Goal: Communication & Community: Answer question/provide support

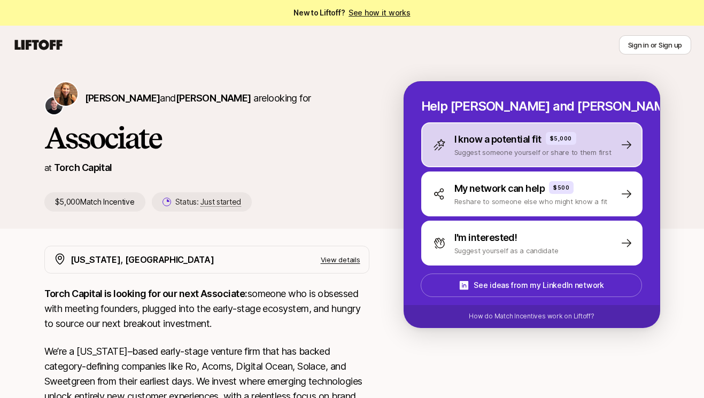
click at [475, 144] on p "I know a potential fit" at bounding box center [497, 139] width 87 height 15
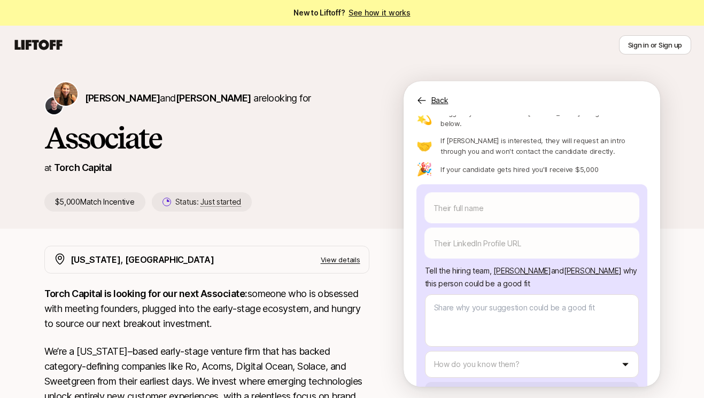
scroll to position [91, 0]
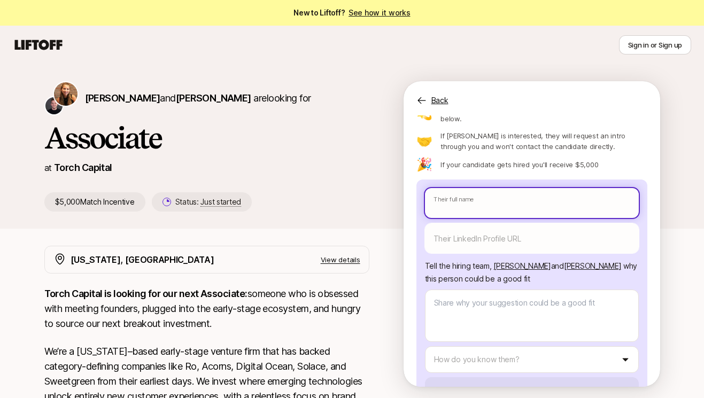
type textarea "x"
click at [450, 173] on body "New to Liftoff? See how it works Sign in or Sign up Sign in or Sign up [PERSON_…" at bounding box center [352, 199] width 704 height 398
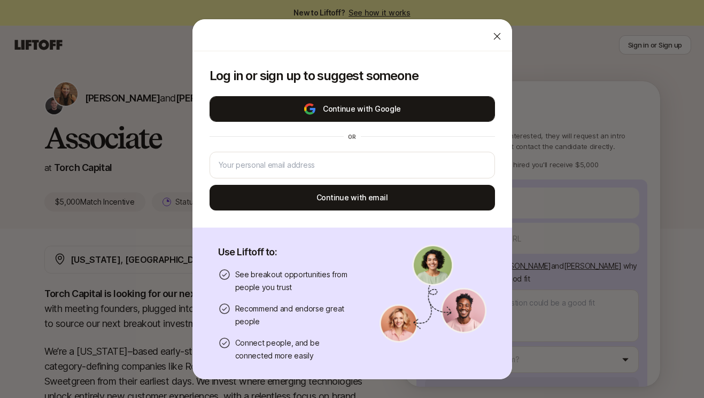
click at [362, 113] on button "Continue with Google" at bounding box center [352, 109] width 285 height 26
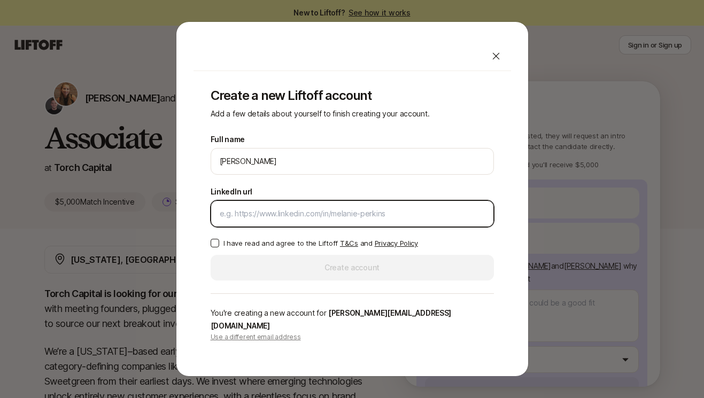
paste input "[URL][DOMAIN_NAME][PERSON_NAME]"
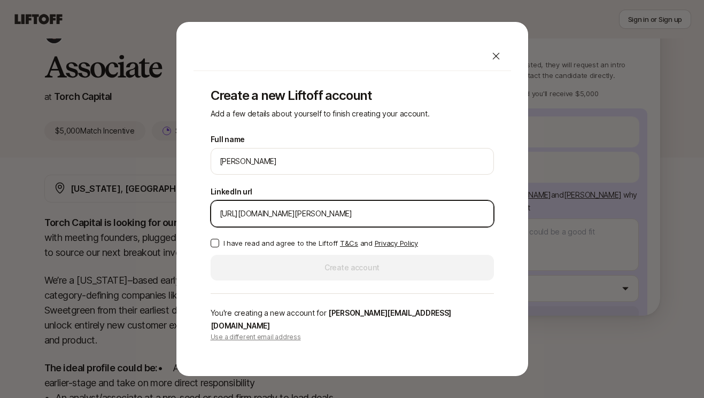
scroll to position [74, 0]
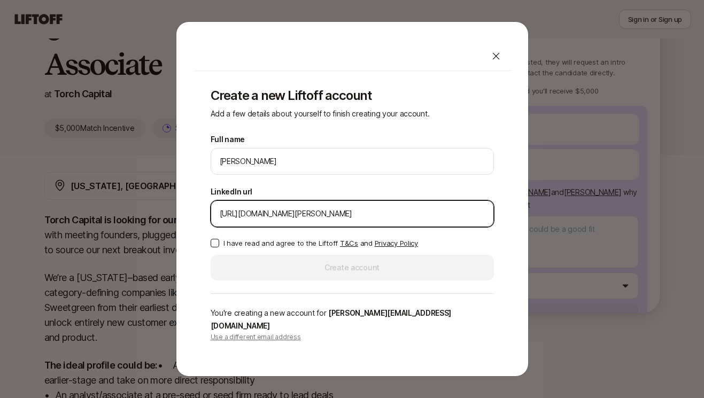
type input "[URL][DOMAIN_NAME][PERSON_NAME]"
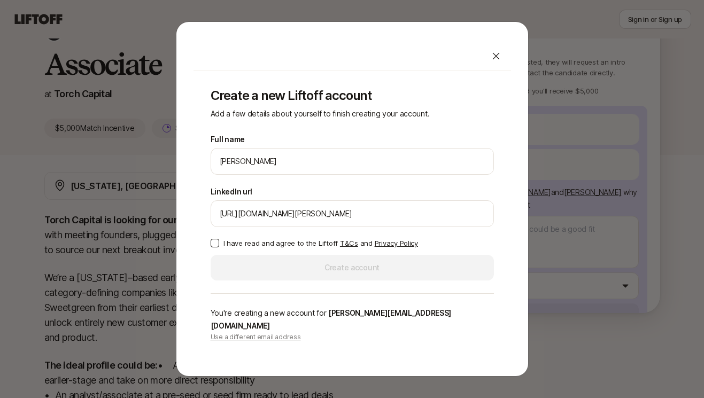
click at [213, 248] on button "I have read and agree to the Liftoff T&Cs and Privacy Policy" at bounding box center [215, 243] width 9 height 9
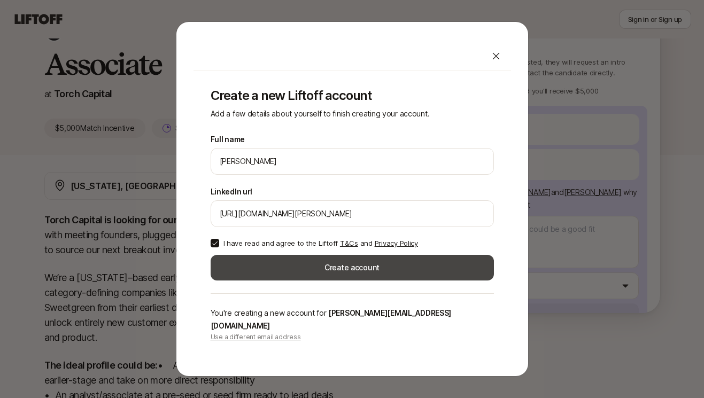
click at [339, 278] on button "Create account" at bounding box center [352, 268] width 283 height 26
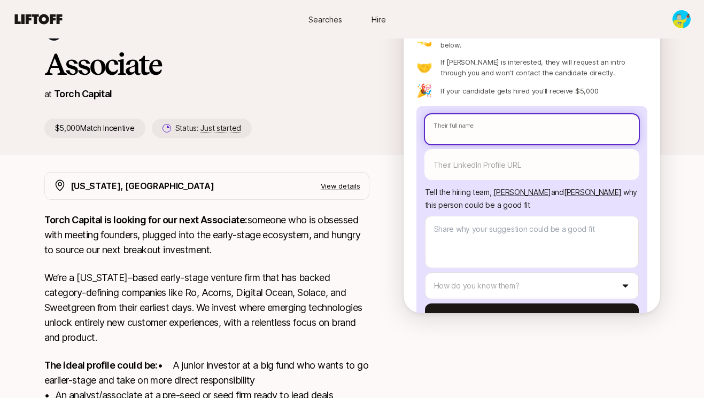
click at [486, 114] on input "text" at bounding box center [532, 129] width 214 height 30
paste input "[PERSON_NAME]"
type textarea "x"
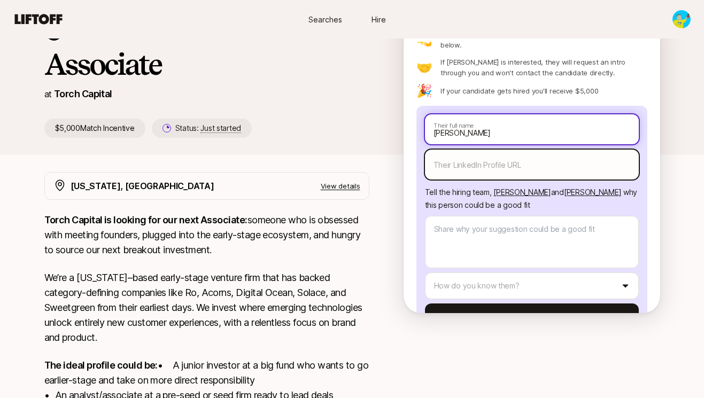
type input "[PERSON_NAME]"
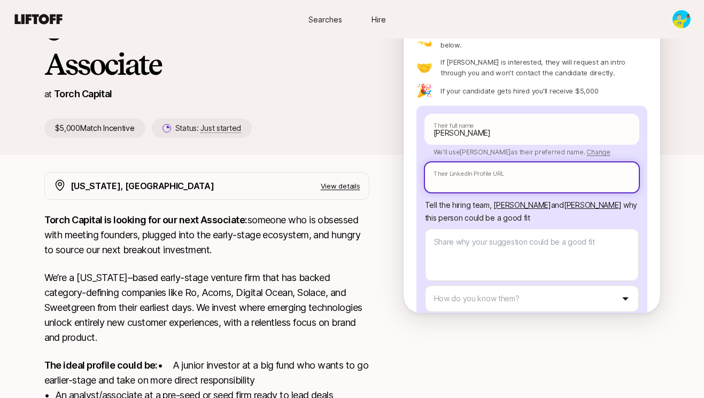
click at [492, 163] on input "text" at bounding box center [532, 178] width 214 height 30
paste input "[URL][DOMAIN_NAME][PERSON_NAME]"
type textarea "x"
type input "[URL][DOMAIN_NAME][PERSON_NAME]"
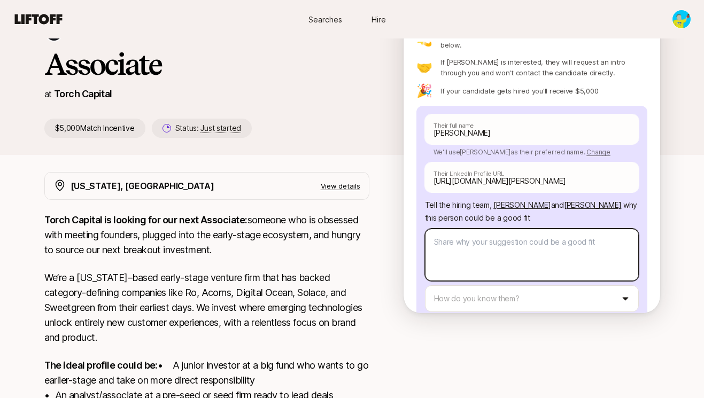
click at [466, 229] on textarea at bounding box center [532, 255] width 214 height 52
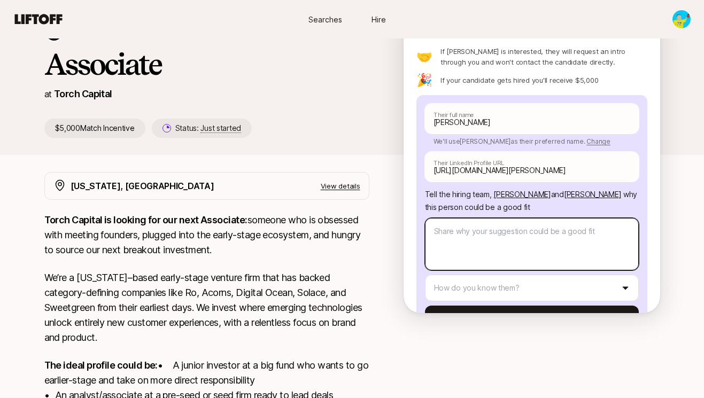
type textarea "x"
type textarea "I"
type textarea "x"
type textarea "I"
type textarea "x"
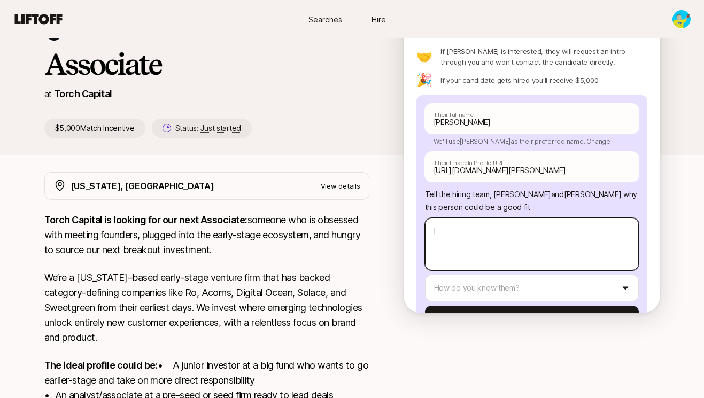
type textarea "I h"
type textarea "x"
type textarea "I he"
type textarea "x"
type textarea "I hel"
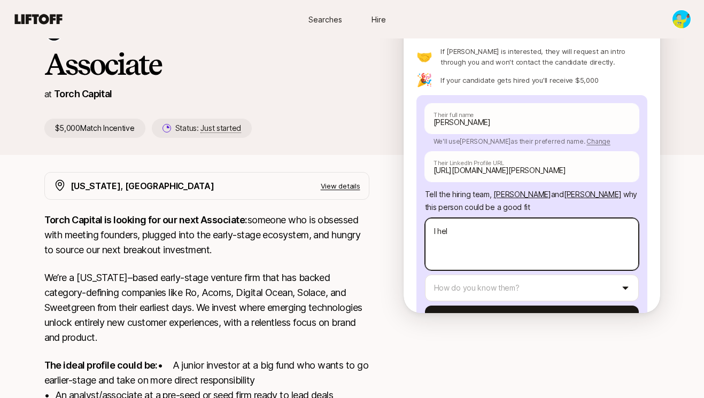
type textarea "x"
type textarea "I helpe"
type textarea "x"
type textarea "I helped"
type textarea "x"
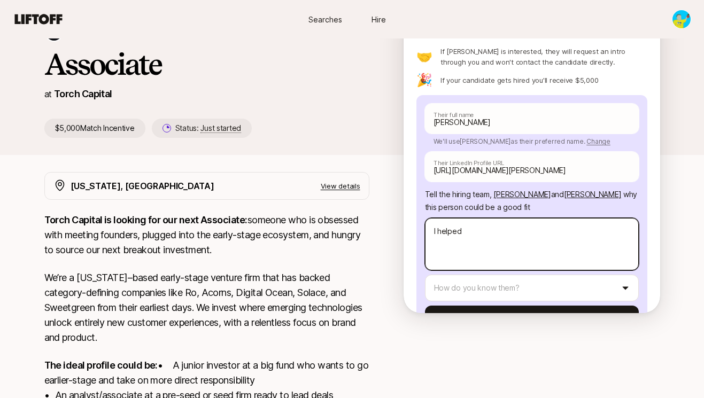
type textarea "I helped"
type textarea "x"
type textarea "I helped s"
type textarea "x"
type textarea "I helped st"
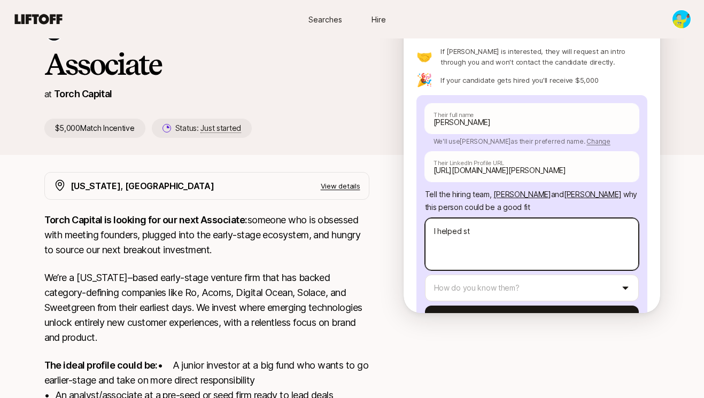
type textarea "x"
type textarea "I helped sta"
type textarea "x"
type textarea "I helped star"
type textarea "x"
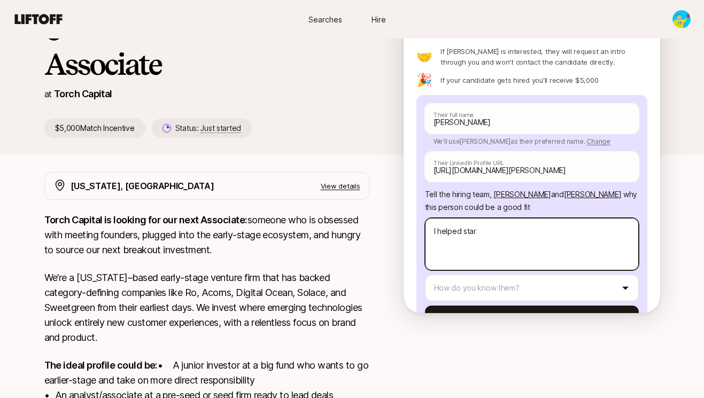
type textarea "I helped start"
type textarea "x"
type textarea "I helped start"
type textarea "x"
type textarea "I helped start Y"
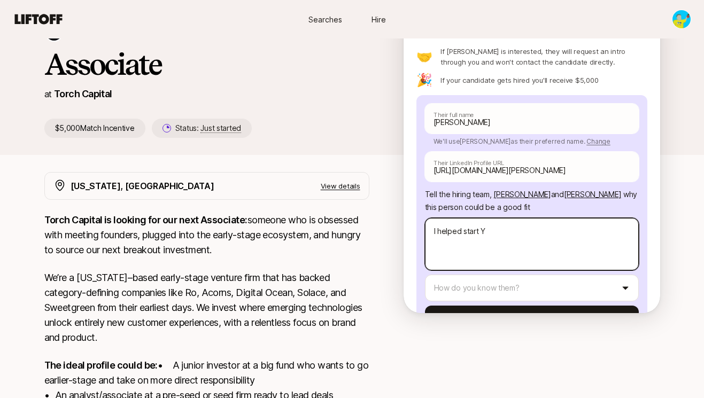
type textarea "x"
type textarea "I helped start Yal"
type textarea "x"
type textarea "I helped start Yale"
type textarea "x"
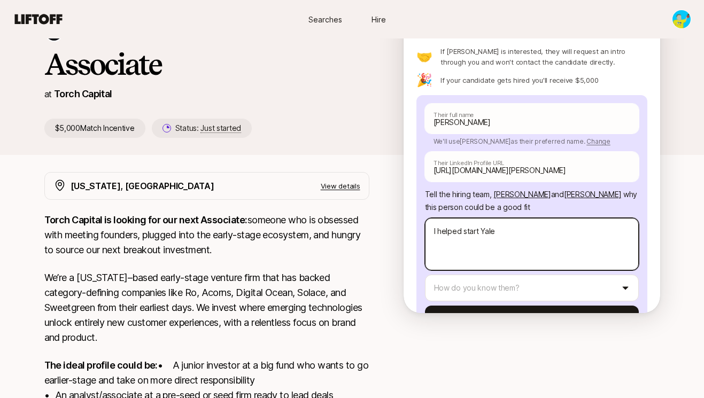
type textarea "I helped start Yale"
type textarea "x"
type textarea "I helped start Yale U"
type textarea "x"
type textarea "I helped start Yale Un"
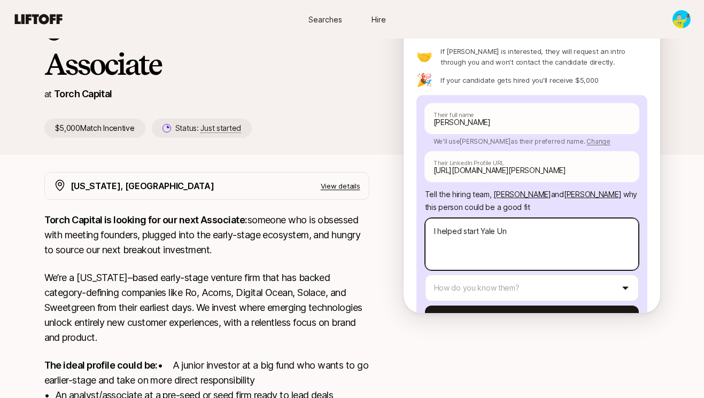
type textarea "x"
type textarea "I helped start Yale Univ"
type textarea "x"
type textarea "I helped start Yale Unive"
type textarea "x"
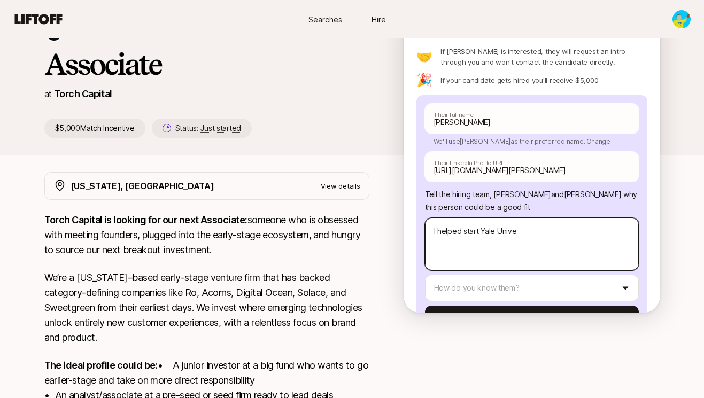
type textarea "I helped start Yale Univer"
type textarea "x"
type textarea "I helped start Yale Univers"
type textarea "x"
type textarea "I helped start Yale Universi"
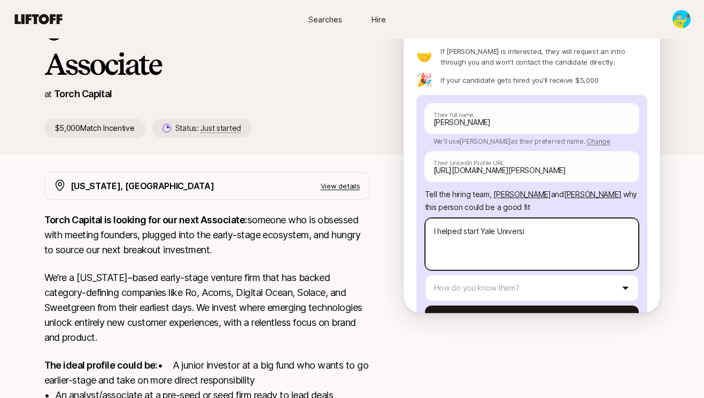
type textarea "x"
type textarea "I helped start Yale Universit"
type textarea "x"
type textarea "I helped start [GEOGRAPHIC_DATA]"
type textarea "x"
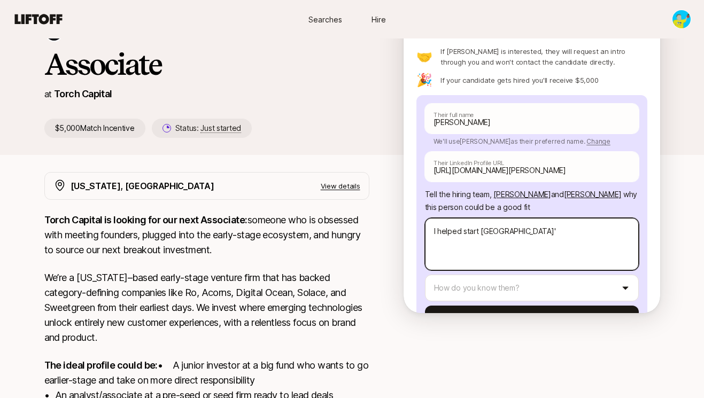
type textarea "I helped start Yale University's"
type textarea "x"
type textarea "I helped start Yale University's"
type textarea "x"
type textarea "I helped start Yale University's f"
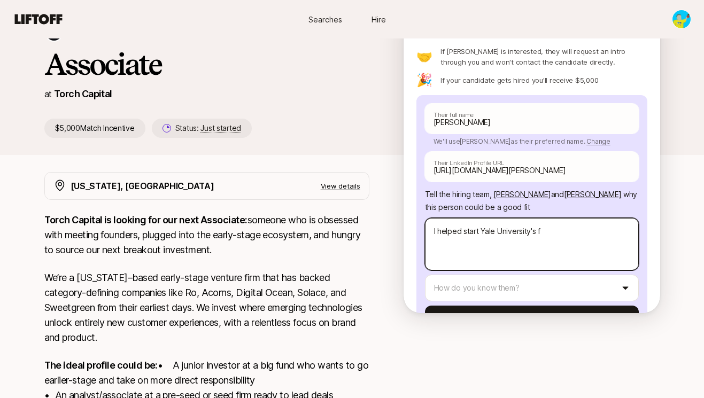
type textarea "x"
type textarea "I helped start Yale University's fi"
type textarea "x"
type textarea "I helped start Yale University's fir"
type textarea "x"
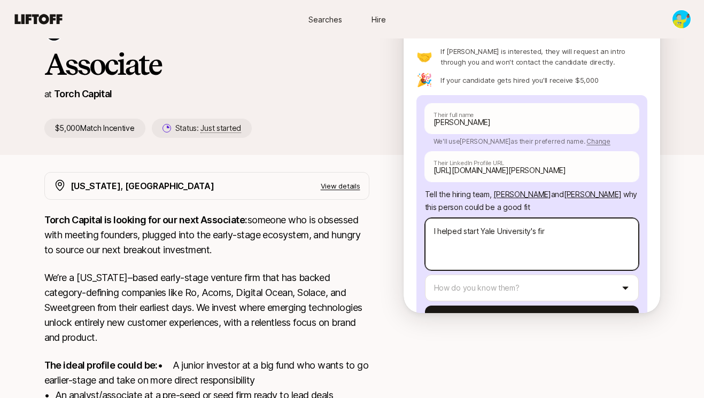
type textarea "I helped start Yale University's firs"
type textarea "x"
type textarea "I helped start Yale University's first"
type textarea "x"
type textarea "I helped start Yale University's first"
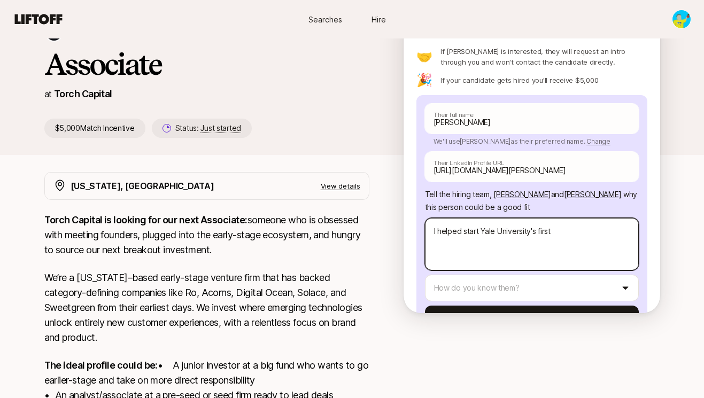
type textarea "x"
type textarea "I helped start Yale University's first s"
type textarea "x"
type textarea "I helped start Yale University's first st"
type textarea "x"
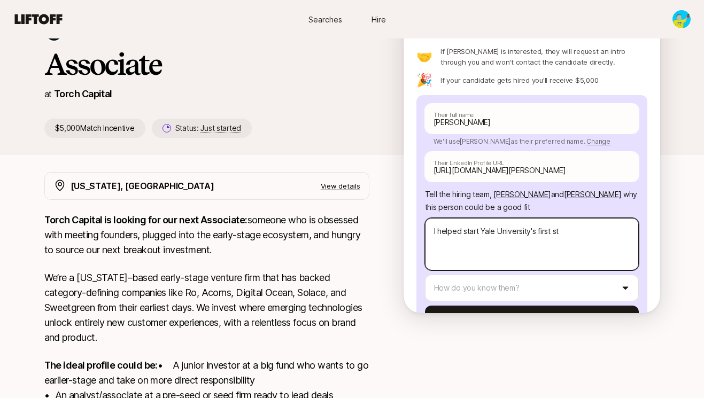
type textarea "I helped start Yale University's first stu"
type textarea "x"
type textarea "I helped start Yale University's first stud"
type textarea "x"
type textarea "I helped start Yale University's first stude"
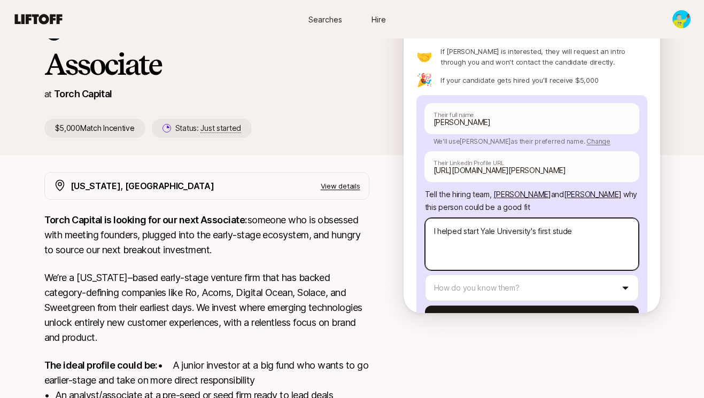
type textarea "x"
type textarea "I helped start Yale University's first studen"
type textarea "x"
type textarea "I helped start Yale University's first student"
type textarea "x"
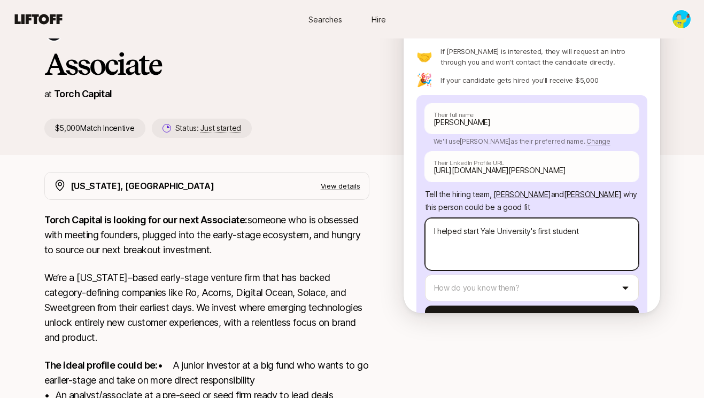
type textarea "I helped start Yale University's first student-"
type textarea "x"
type textarea "I helped start Yale University's first student-l"
type textarea "x"
type textarea "I helped start Yale University's first student-le"
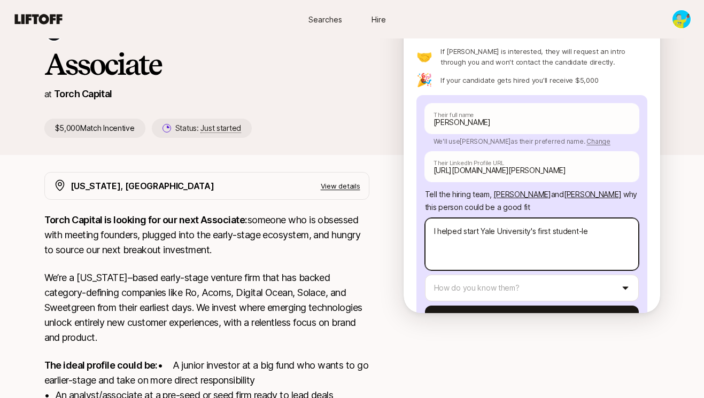
type textarea "x"
type textarea "I helped start Yale University's first student-led"
type textarea "x"
type textarea "I helped start Yale University's first student-led"
type textarea "x"
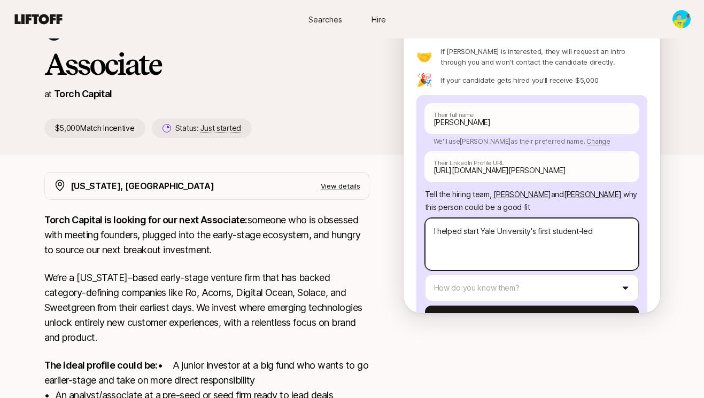
type textarea "I helped start Yale University's first student-led v"
type textarea "x"
type textarea "I helped start Yale University's first student-led [PERSON_NAME]"
type textarea "x"
type textarea "I helped start Yale University's first student-led ven"
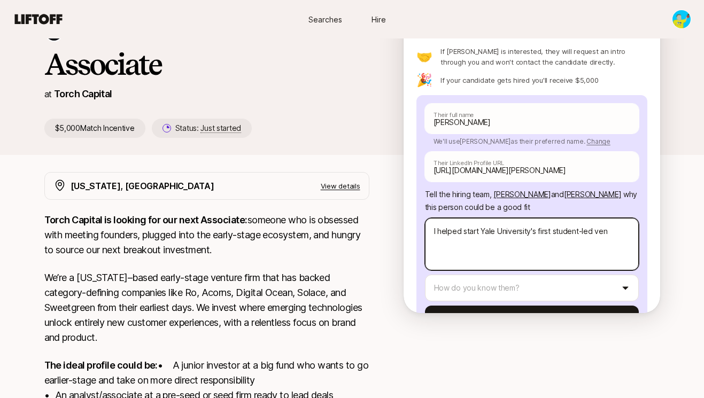
type textarea "x"
type textarea "I helped start Yale University's first student-led vent"
type textarea "x"
type textarea "I helped start Yale University's first student-led ventu"
type textarea "x"
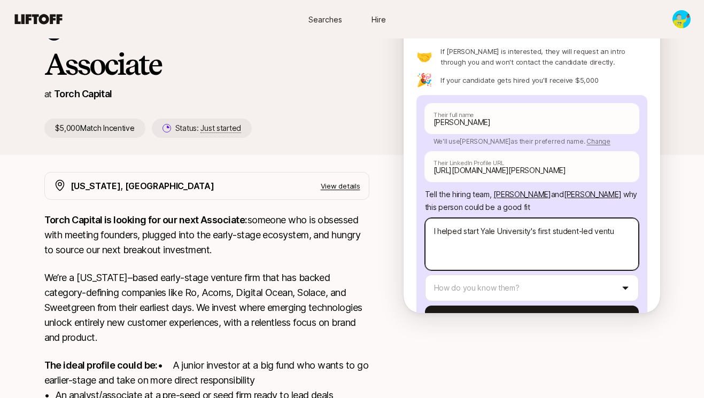
type textarea "I helped start Yale University's first student-led ventur"
type textarea "x"
type textarea "I helped start Yale University's first student-led venture"
type textarea "x"
type textarea "I helped start Yale University's first student-led venture f"
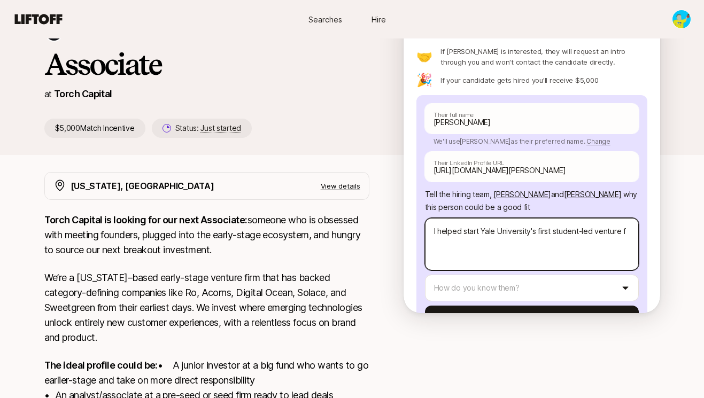
type textarea "x"
type textarea "I helped start Yale University's first student-led venture"
type textarea "x"
type textarea "I helped start Yale University's first student-led venture"
type textarea "x"
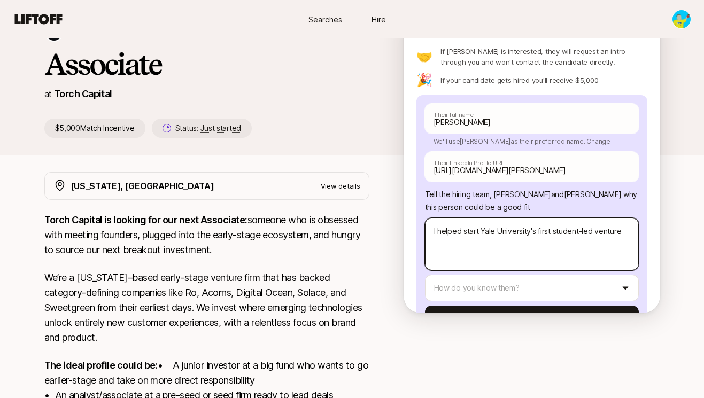
type textarea "I helped start Yale University's first student-led venture"
type textarea "x"
type textarea "I helped start Yale University's first student-led venture f"
type textarea "x"
type textarea "I helped start Yale University's first student-led venture fu"
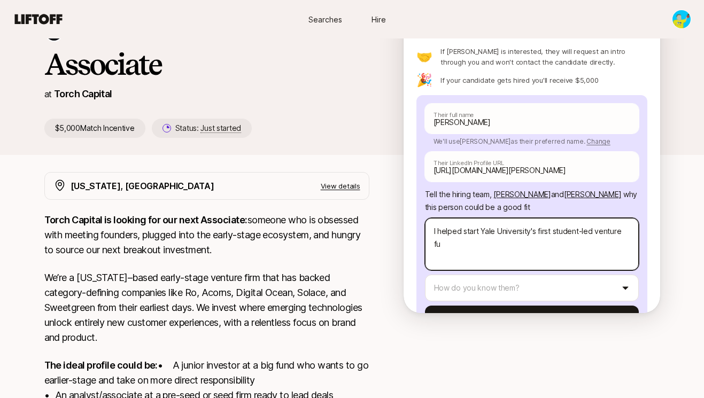
type textarea "x"
type textarea "I helped start Yale University's first student-led venture fun"
type textarea "x"
type textarea "I helped start Yale University's first student-led venture fund"
type textarea "x"
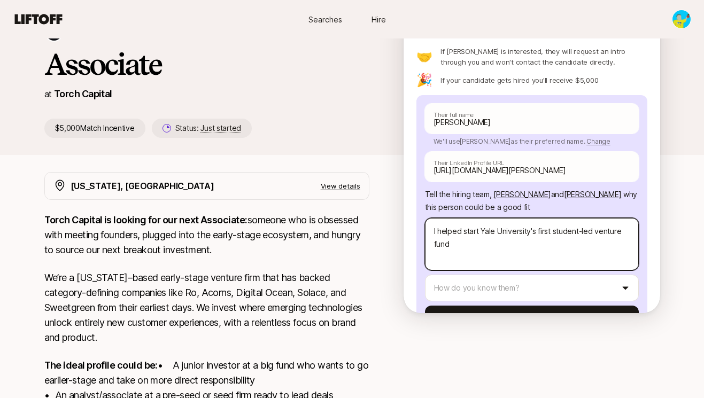
type textarea "I helped start Yale University's first student-led venture fund,"
type textarea "x"
type textarea "I helped start Yale University's first student-led venture fund,"
type textarea "x"
type textarea "I helped start Yale University's first student-led venture fund, w"
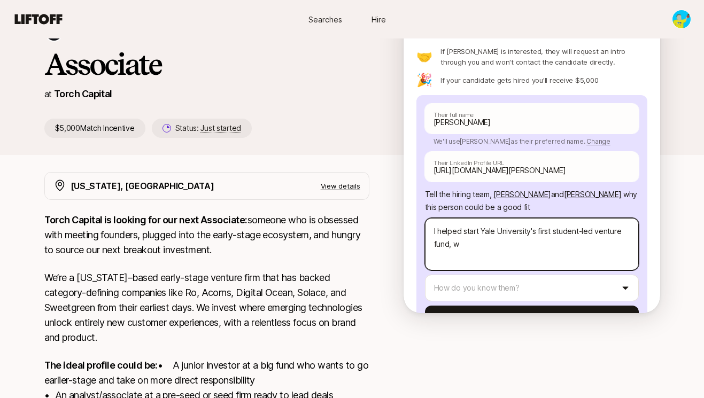
type textarea "x"
type textarea "I helped start Yale University's first student-led venture fund, wh"
type textarea "x"
type textarea "I helped start Yale University's first student-led venture fund, whe"
type textarea "x"
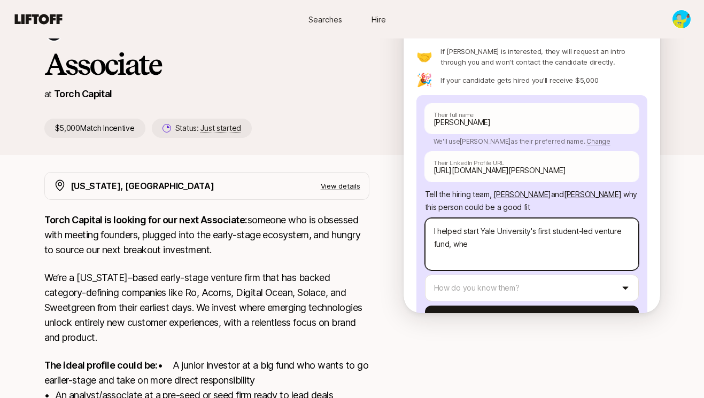
type textarea "I helped start Yale University's first student-led venture fund, wher"
type textarea "x"
type textarea "I helped start Yale University's first student-led venture fund, where"
type textarea "x"
type textarea "I helped start Yale University's first student-led venture fund, where I"
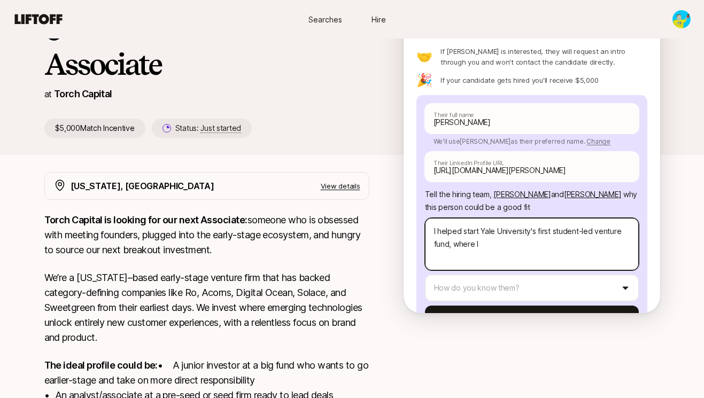
type textarea "x"
type textarea "I helped start Yale University's first student-led venture fund, where I"
type textarea "x"
type textarea "I helped start Yale University's first student-led venture fund, where I m"
type textarea "x"
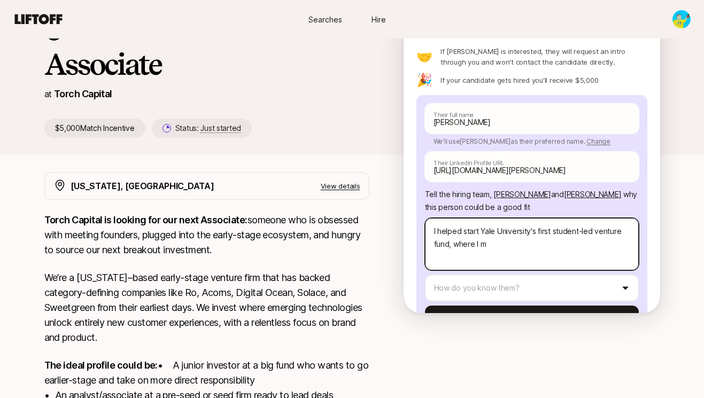
type textarea "I helped start Yale University's first student-led venture fund, where I ma"
type textarea "x"
type textarea "I helped start Yale University's first student-led venture fund, where I man"
type textarea "x"
type textarea "I helped start Yale University's first student-led venture fund, where I mana"
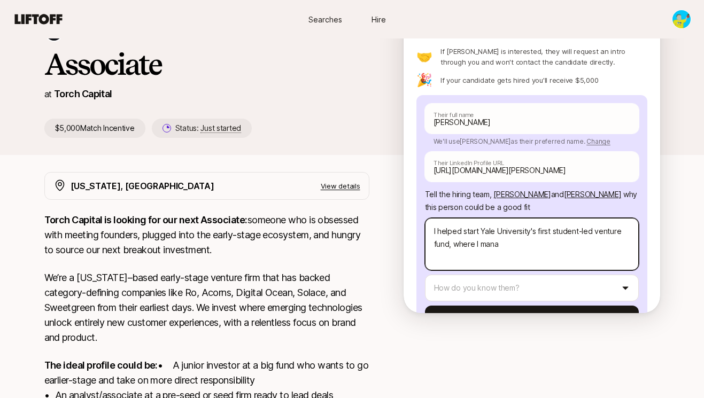
type textarea "x"
type textarea "I helped start Yale University's first student-led venture fund, where I manag"
type textarea "x"
type textarea "I helped start Yale University's first student-led venture fund, where I manage"
type textarea "x"
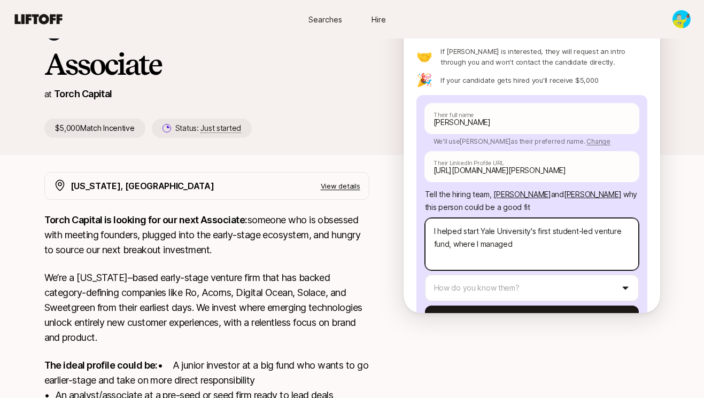
type textarea "I helped start Yale University's first student-led venture fund, where I managed"
type textarea "x"
type textarea "I helped start Yale University's first student-led venture fund, where I manage…"
type textarea "x"
type textarea "I helped start Yale University's first student-led venture fund, where I manage…"
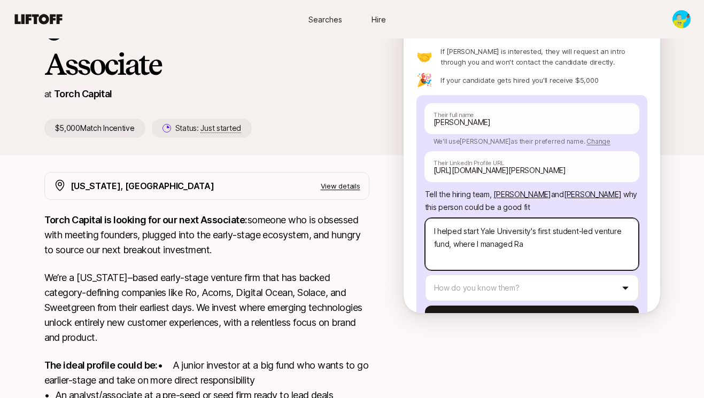
type textarea "x"
type textarea "I helped start Yale University's first student-led venture fund, where I manage…"
click at [481, 223] on textarea "I helped start Yale University's first student-led venture fund, where I manage…" at bounding box center [532, 244] width 214 height 52
click at [526, 220] on textarea "I helped start Yale University's first student-led venture fund, where I manage…" at bounding box center [532, 244] width 214 height 52
type textarea "x"
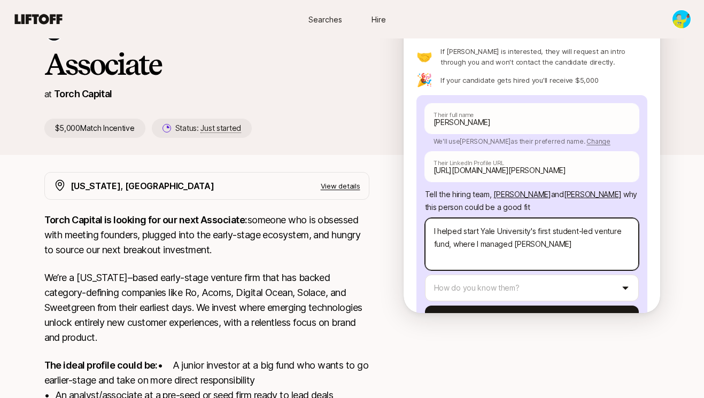
type textarea "I helped start Yale University's first student-led venture fund, where I manage…"
type textarea "x"
type textarea "I helped start Yale University's first student-led venture fund, where I manage…"
type textarea "x"
type textarea "I helped start Yale University's first student-led venture fund, where I manage…"
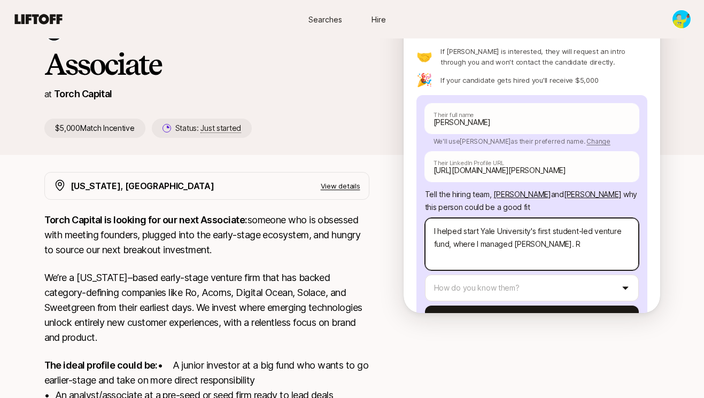
type textarea "x"
type textarea "I helped start Yale University's first student-led venture fund, where I manage…"
type textarea "x"
type textarea "I helped start Yale University's first student-led venture fund, where I manage…"
type textarea "x"
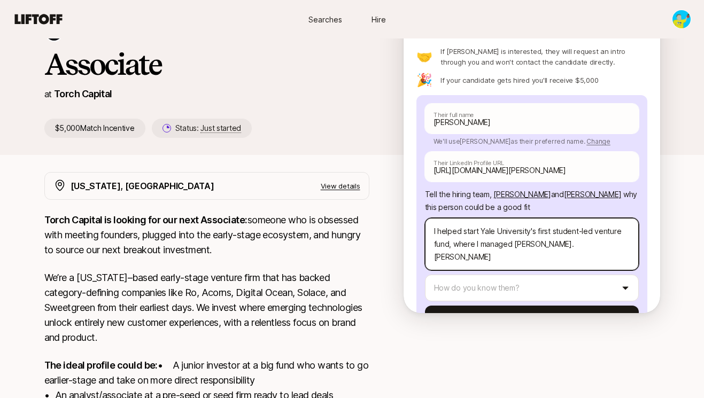
type textarea "I helped start Yale University's first student-led venture fund, where I manage…"
type textarea "x"
type textarea "I helped start Yale University's first student-led venture fund, where I manage…"
type textarea "x"
type textarea "I helped start Yale University's first student-led venture fund, where I manage…"
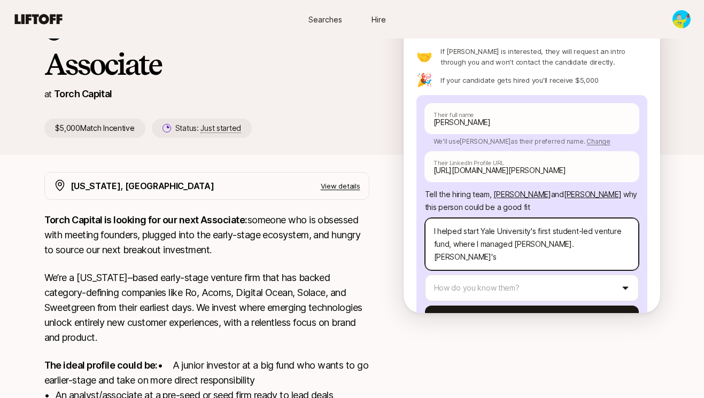
type textarea "x"
type textarea "I helped start Yale University's first student-led venture fund, where I manage…"
type textarea "x"
type textarea "I helped start Yale University's first student-led venture fund, where I manage…"
type textarea "x"
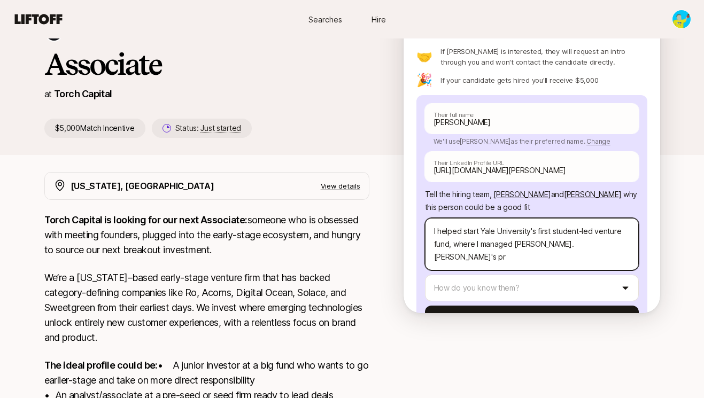
type textarea "I helped start Yale University's first student-led venture fund, where I manage…"
type textarea "x"
type textarea "I helped start Yale University's first student-led venture fund, where I manage…"
type textarea "x"
type textarea "I helped start Yale University's first student-led venture fund, where I manage…"
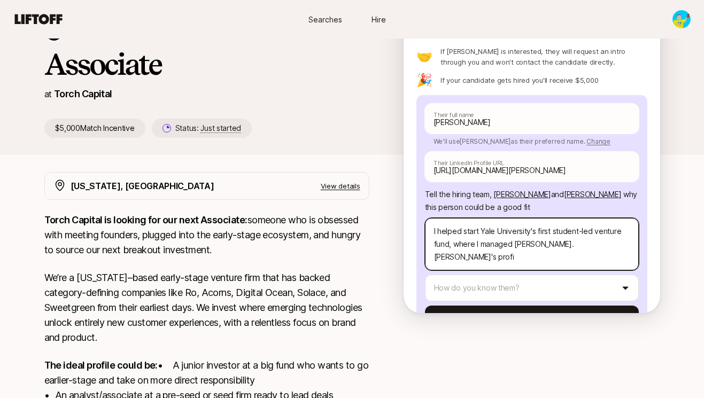
type textarea "x"
type textarea "I helped start Yale University's first student-led venture fund, where I manage…"
type textarea "x"
type textarea "I helped start Yale University's first student-led venture fund, where I manage…"
type textarea "x"
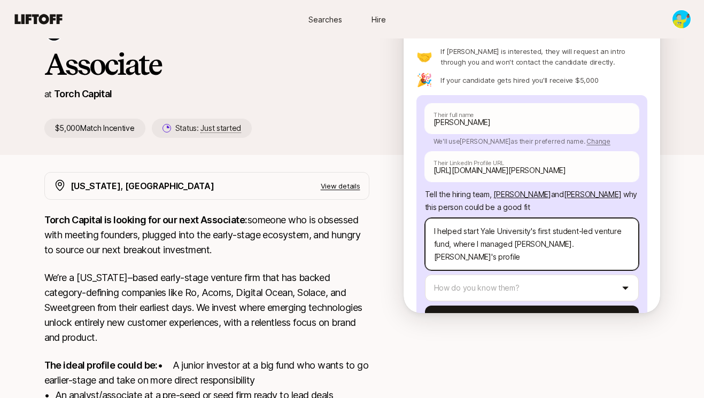
type textarea "I helped start Yale University's first student-led venture fund, where I manage…"
drag, startPoint x: 574, startPoint y: 234, endPoint x: 460, endPoint y: 236, distance: 113.4
click at [460, 236] on textarea "I helped start Yale University's first student-led venture fund, where I manage…" at bounding box center [532, 244] width 214 height 52
click at [528, 222] on textarea "I helped start Yale University's first student-led venture fund, where I manage…" at bounding box center [532, 244] width 214 height 52
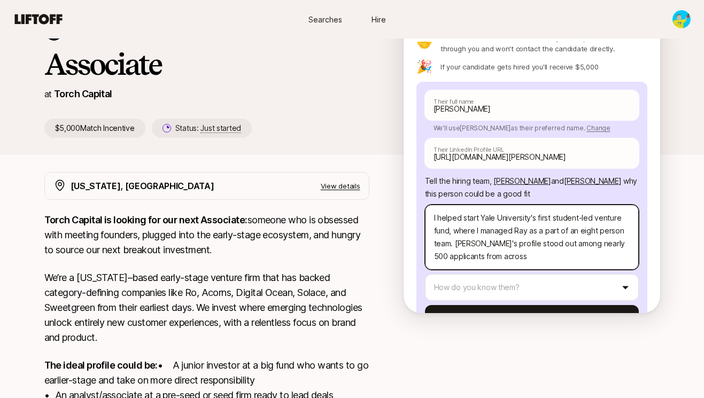
scroll to position [116, 0]
click at [530, 232] on textarea "I helped start Yale University's first student-led venture fund, where I manage…" at bounding box center [532, 236] width 214 height 65
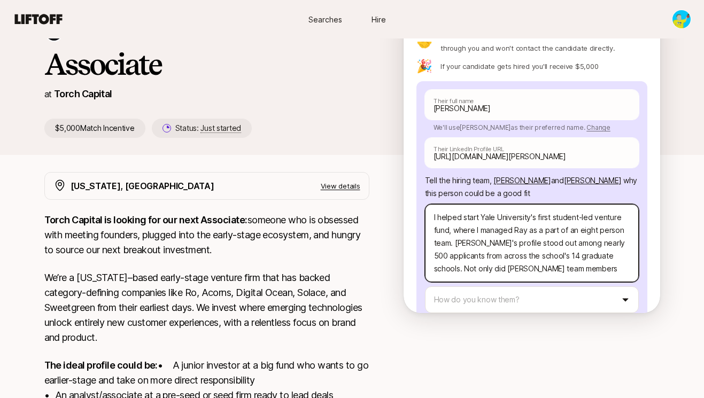
drag, startPoint x: 610, startPoint y: 245, endPoint x: 495, endPoint y: 245, distance: 115.5
click at [495, 245] on textarea "I helped start Yale University's first student-led venture fund, where I manage…" at bounding box center [532, 243] width 214 height 78
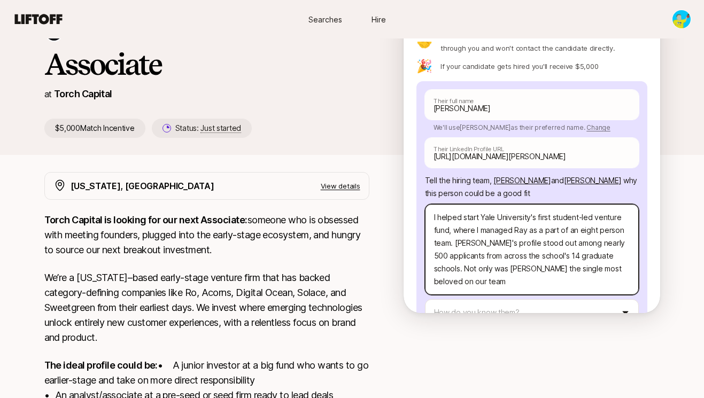
click at [558, 242] on textarea "I helped start Yale University's first student-led venture fund, where I manage…" at bounding box center [532, 249] width 214 height 91
click at [487, 254] on textarea "I helped start Yale University's first student-led venture fund, where I manage…" at bounding box center [532, 249] width 214 height 91
click at [607, 244] on textarea "I helped start Yale University's first student-led venture fund, where I manage…" at bounding box center [532, 249] width 214 height 91
click at [520, 258] on textarea "I helped start Yale University's first student-led venture fund, where I manage…" at bounding box center [532, 249] width 214 height 91
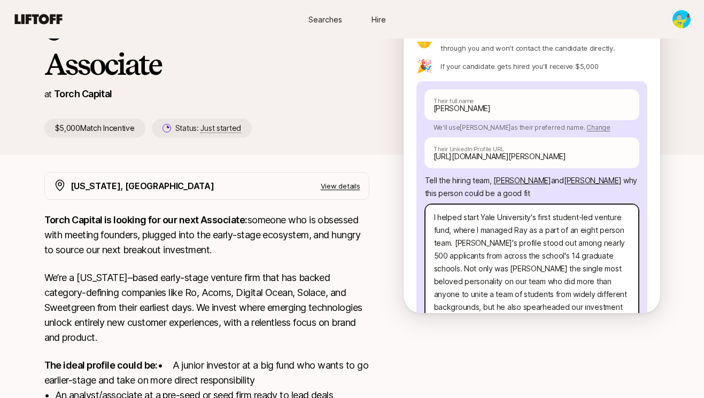
click at [529, 296] on textarea "I helped start Yale University's first student-led venture fund, where I manage…" at bounding box center [532, 268] width 214 height 129
click at [557, 295] on textarea "I helped start Yale University's first student-led venture fund, where I manage…" at bounding box center [532, 268] width 214 height 129
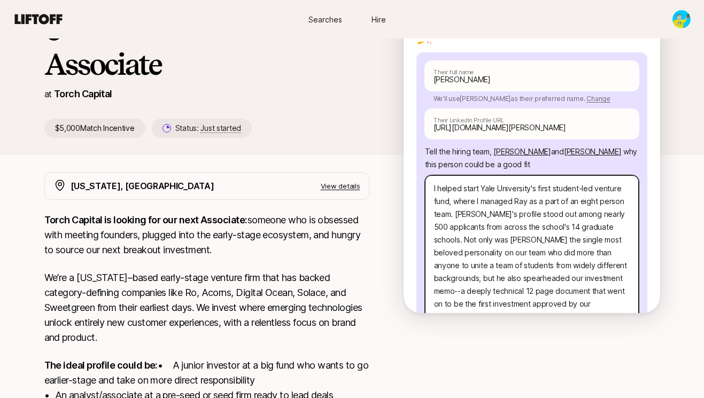
scroll to position [169, 0]
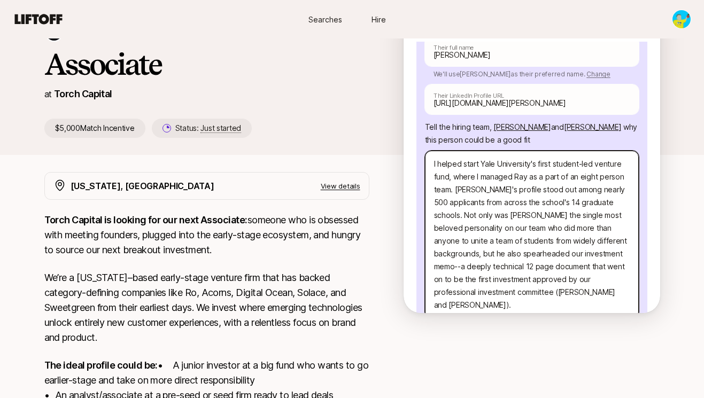
drag, startPoint x: 489, startPoint y: 282, endPoint x: 430, endPoint y: 139, distance: 154.7
click at [430, 151] on textarea "I helped start Yale University's first student-led venture fund, where I manage…" at bounding box center [532, 235] width 214 height 168
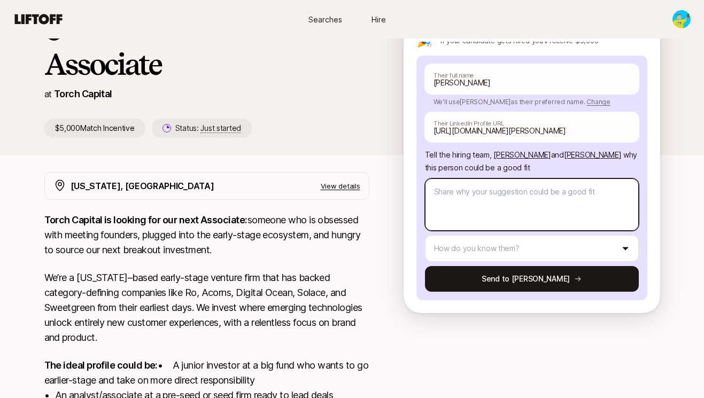
scroll to position [118, 0]
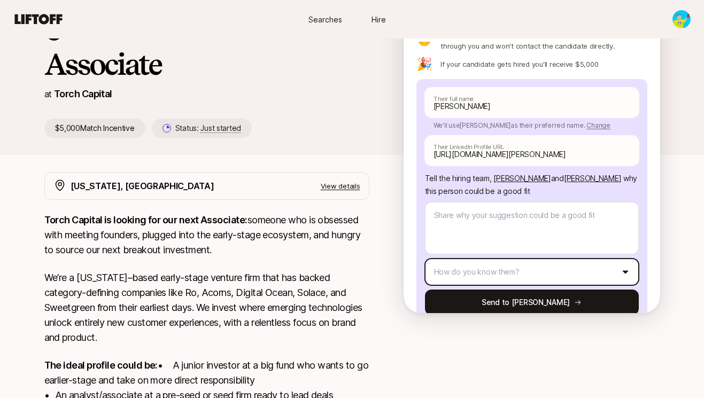
click at [491, 250] on html "New to Liftoff? See how it works Searches Hire Searches Hire [PERSON_NAME] and …" at bounding box center [352, 125] width 704 height 398
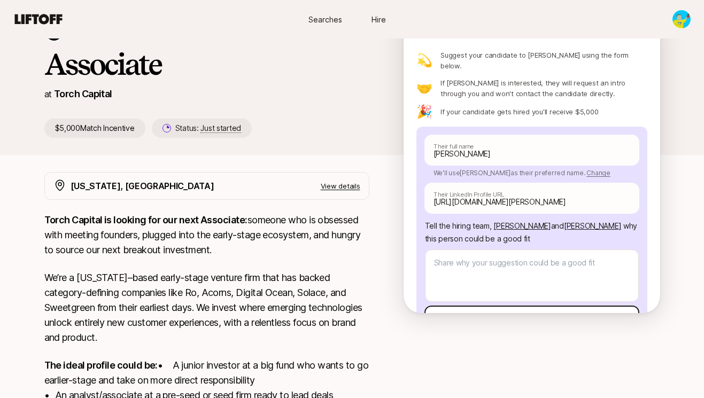
scroll to position [70, 0]
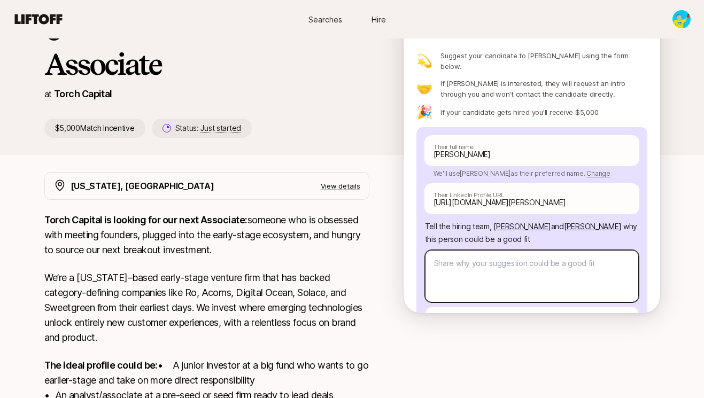
click at [447, 250] on textarea at bounding box center [532, 276] width 214 height 52
paste textarea "I helped launch Yale University’s first student-led venture fund, where I manag…"
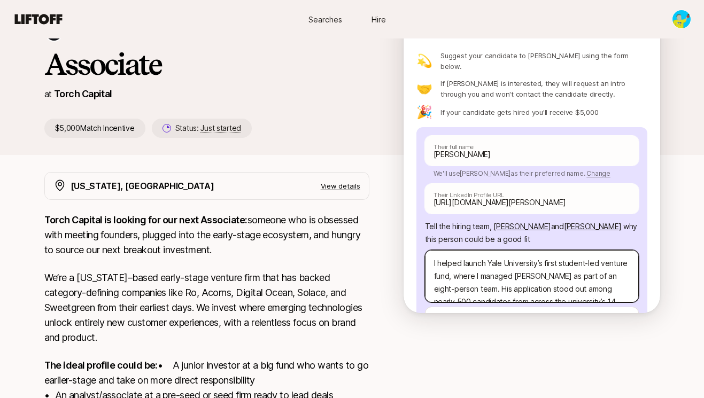
scroll to position [155, 0]
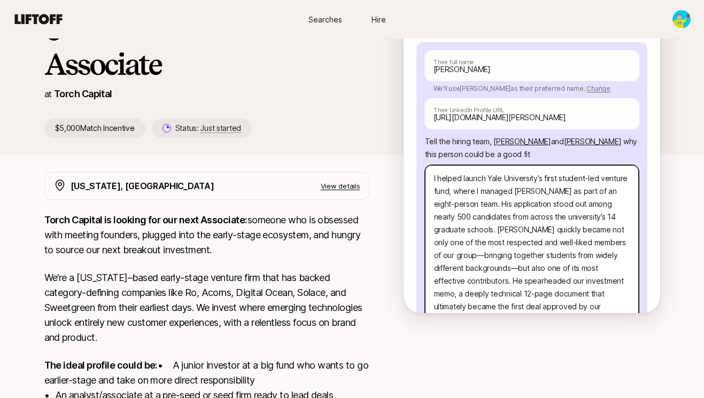
drag, startPoint x: 582, startPoint y: 218, endPoint x: 466, endPoint y: 219, distance: 115.5
click at [466, 219] on textarea "I helped launch Yale University’s first student-led venture fund, where I manag…" at bounding box center [532, 255] width 214 height 181
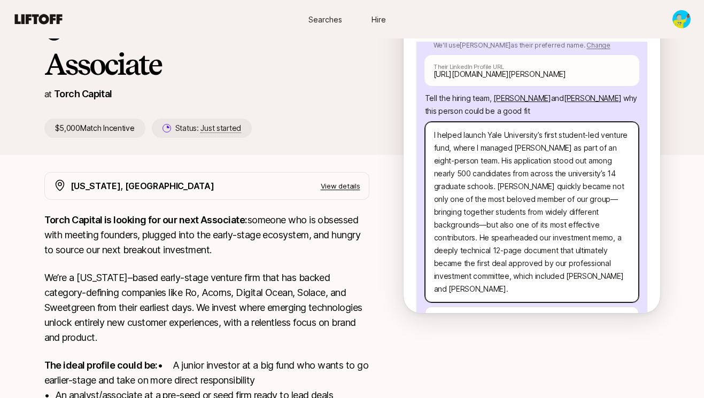
scroll to position [200, 0]
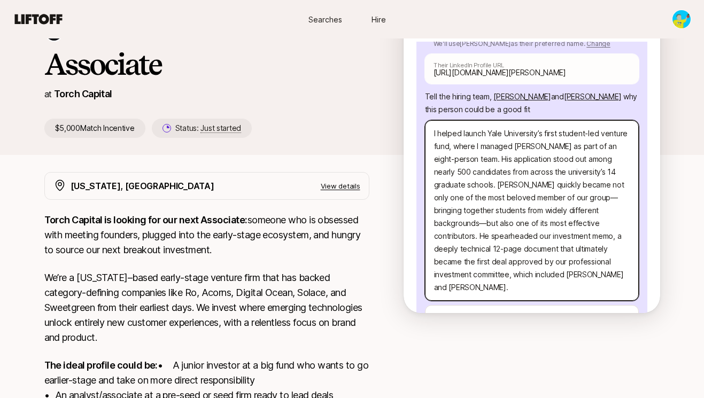
click at [606, 202] on textarea "I helped launch Yale University’s first student-led venture fund, where I manag…" at bounding box center [532, 210] width 214 height 181
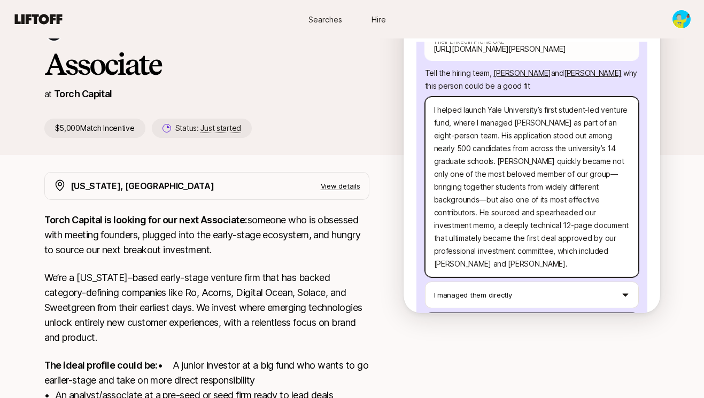
scroll to position [246, 0]
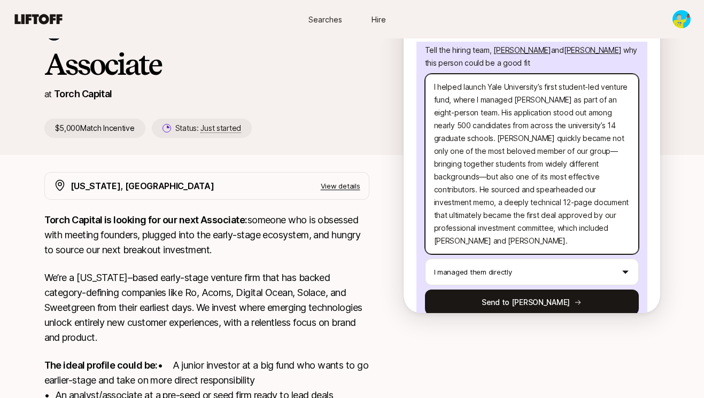
click at [513, 218] on textarea "I helped launch Yale University’s first student-led venture fund, where I manag…" at bounding box center [532, 164] width 214 height 181
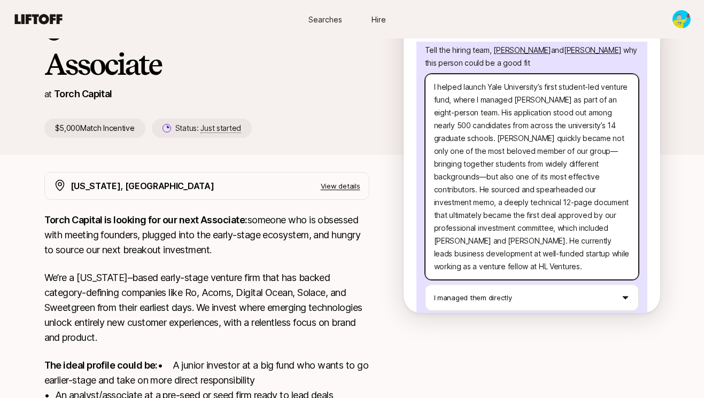
click at [497, 245] on textarea "I helped launch Yale University’s first student-led venture fund, where I manag…" at bounding box center [532, 177] width 214 height 206
click at [551, 243] on textarea "I helped launch Yale University’s first student-led venture fund, where I manag…" at bounding box center [532, 177] width 214 height 206
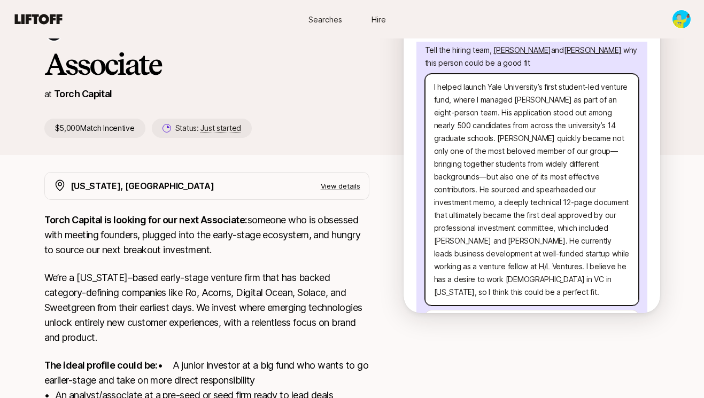
drag, startPoint x: 497, startPoint y: 268, endPoint x: 432, endPoint y: 68, distance: 210.1
click at [432, 74] on textarea "I helped launch Yale University’s first student-led venture fund, where I manag…" at bounding box center [532, 190] width 214 height 232
click at [543, 128] on textarea "I helped launch Yale University’s first student-led venture fund, where I manag…" at bounding box center [532, 190] width 214 height 232
drag, startPoint x: 545, startPoint y: 128, endPoint x: 497, endPoint y: 128, distance: 48.1
click at [497, 128] on textarea "I helped launch Yale University’s first student-led venture fund, where I manag…" at bounding box center [532, 190] width 214 height 232
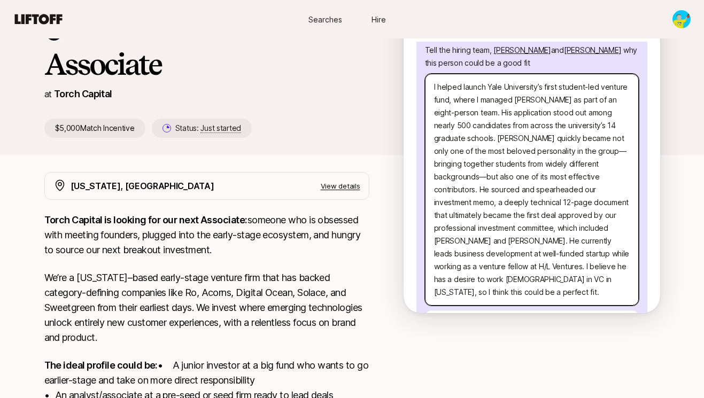
drag, startPoint x: 609, startPoint y: 126, endPoint x: 588, endPoint y: 127, distance: 21.9
click at [588, 127] on textarea "I helped launch Yale University’s first student-led venture fund, where I manag…" at bounding box center [532, 190] width 214 height 232
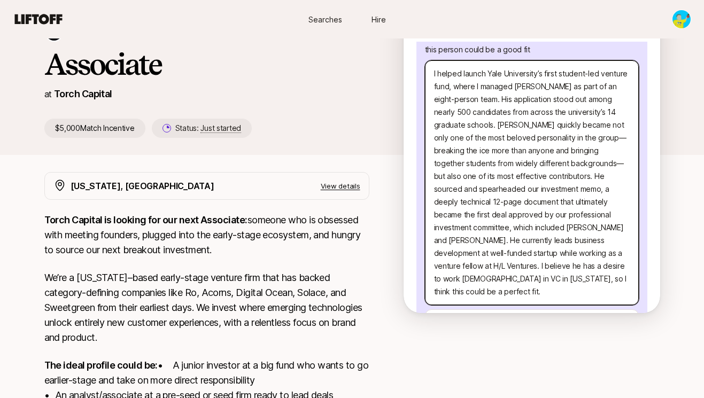
scroll to position [260, 0]
click at [600, 129] on textarea "I helped launch Yale University’s first student-led venture fund, where I manag…" at bounding box center [532, 182] width 214 height 245
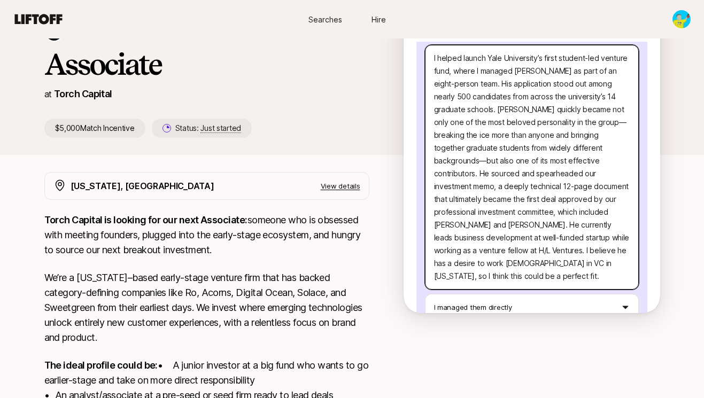
scroll to position [276, 0]
click at [485, 145] on textarea "I helped launch Yale University’s first student-led venture fund, where I manag…" at bounding box center [532, 166] width 214 height 245
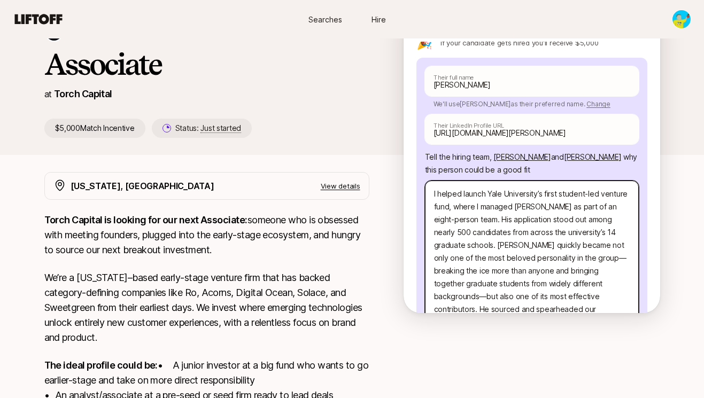
scroll to position [0, 0]
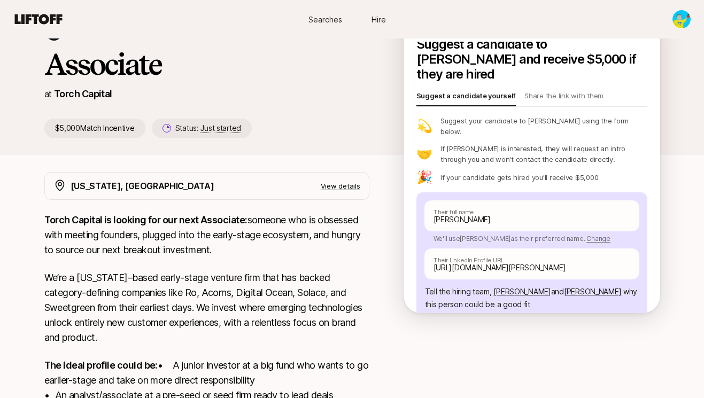
drag, startPoint x: 512, startPoint y: 248, endPoint x: 435, endPoint y: 35, distance: 225.6
click at [437, 30] on div "Searches Hire Searches Hire [PERSON_NAME] and [PERSON_NAME] are looking for Ass…" at bounding box center [352, 263] width 704 height 622
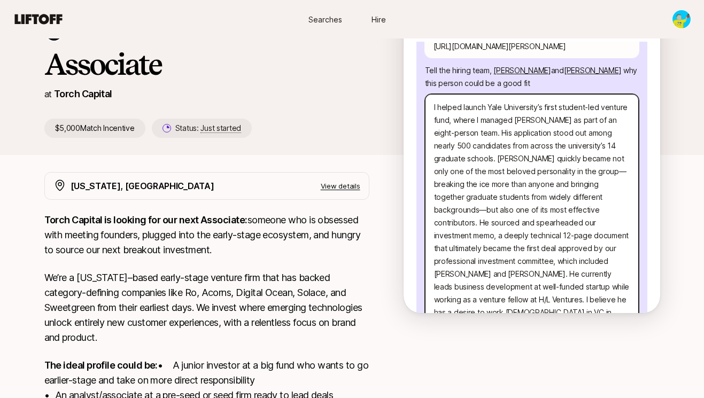
scroll to position [311, 0]
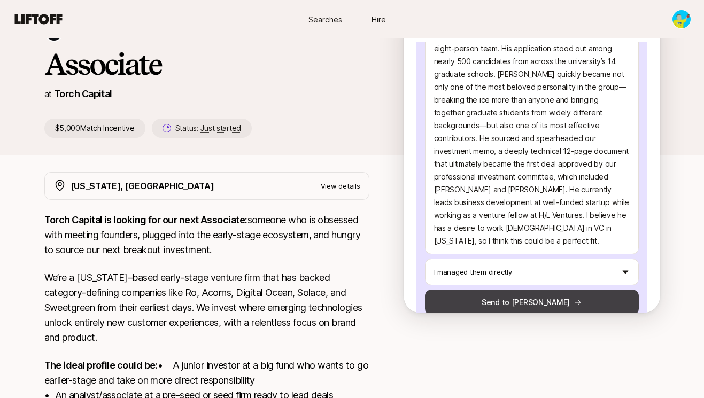
click at [581, 290] on button "Send to [PERSON_NAME]" at bounding box center [532, 303] width 214 height 26
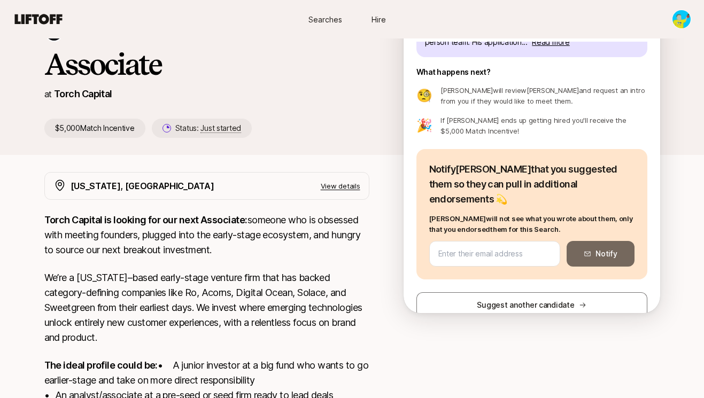
scroll to position [77, 0]
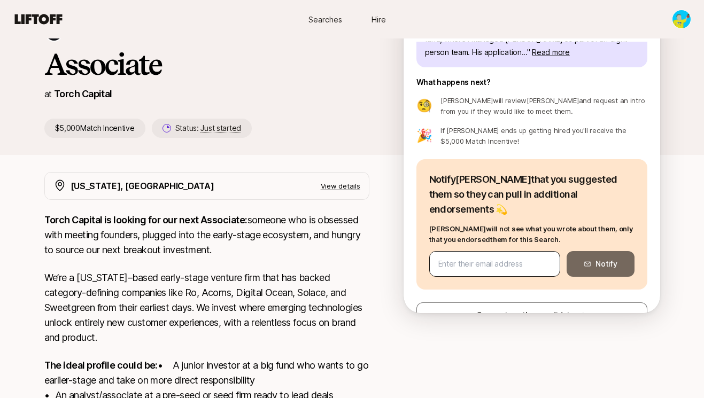
click at [493, 258] on input "email" at bounding box center [494, 264] width 113 height 13
